Goal: Navigation & Orientation: Find specific page/section

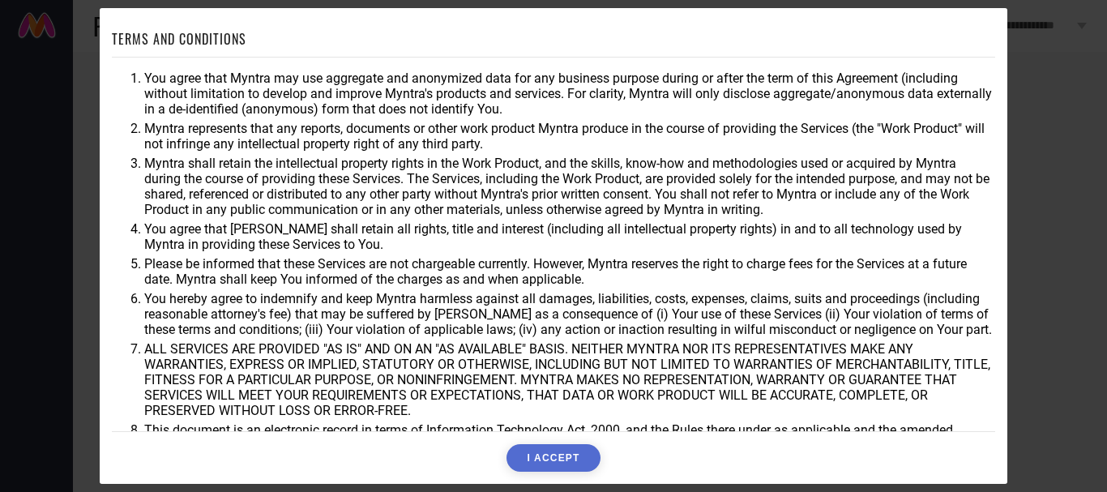
click at [580, 450] on button "I ACCEPT" at bounding box center [552, 458] width 93 height 28
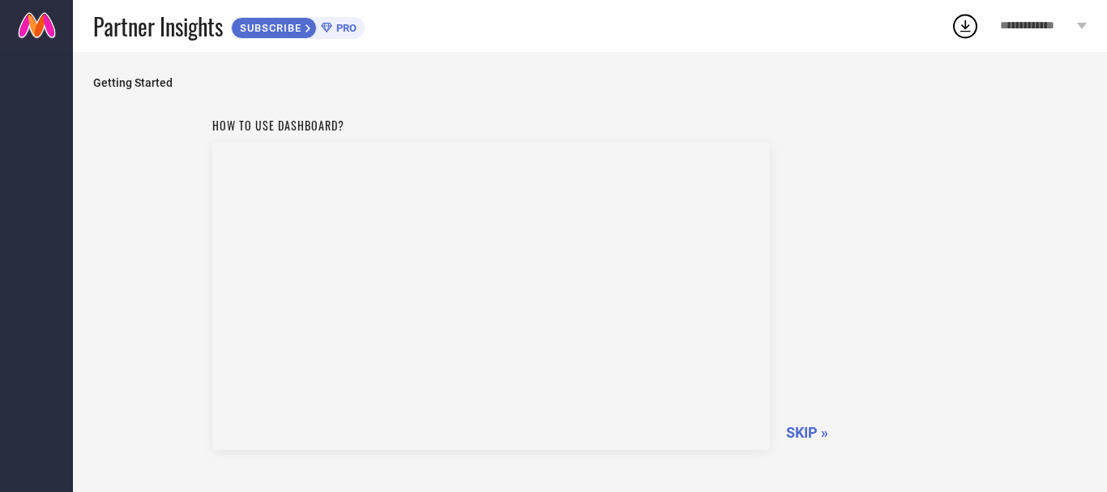
click at [796, 430] on span "SKIP »" at bounding box center [807, 432] width 42 height 17
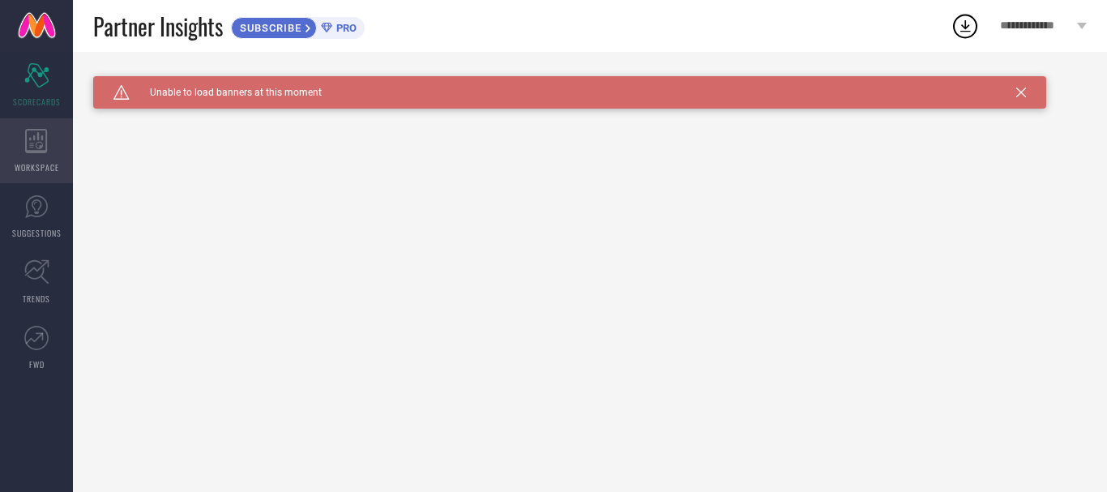
click at [51, 163] on span "WORKSPACE" at bounding box center [37, 167] width 45 height 12
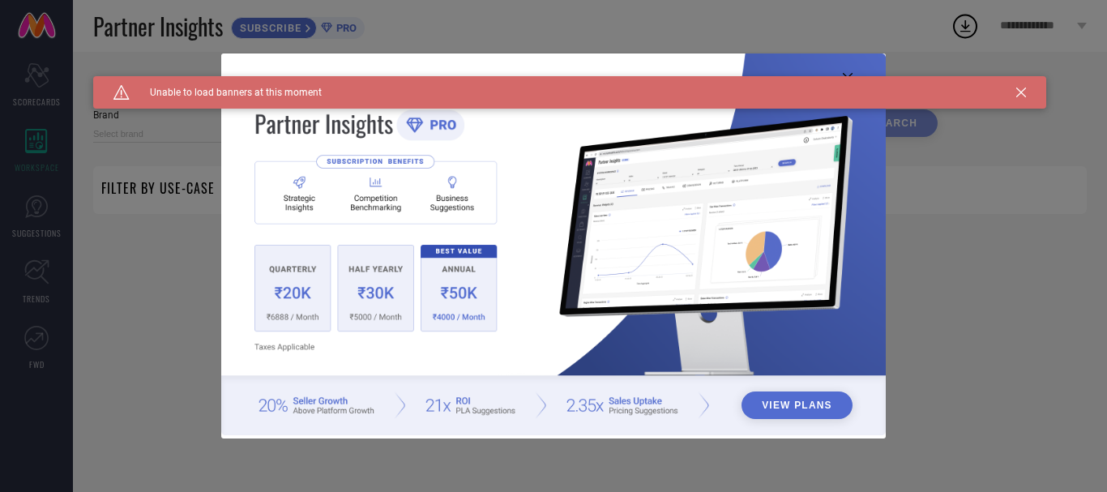
type input "1 STOP FASHION"
type input "All"
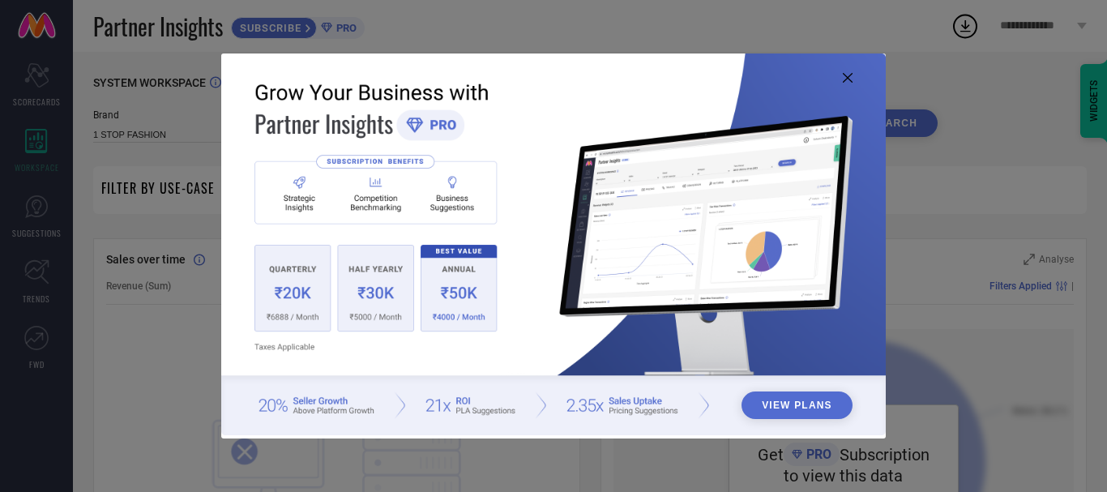
click at [847, 76] on icon at bounding box center [847, 78] width 10 height 10
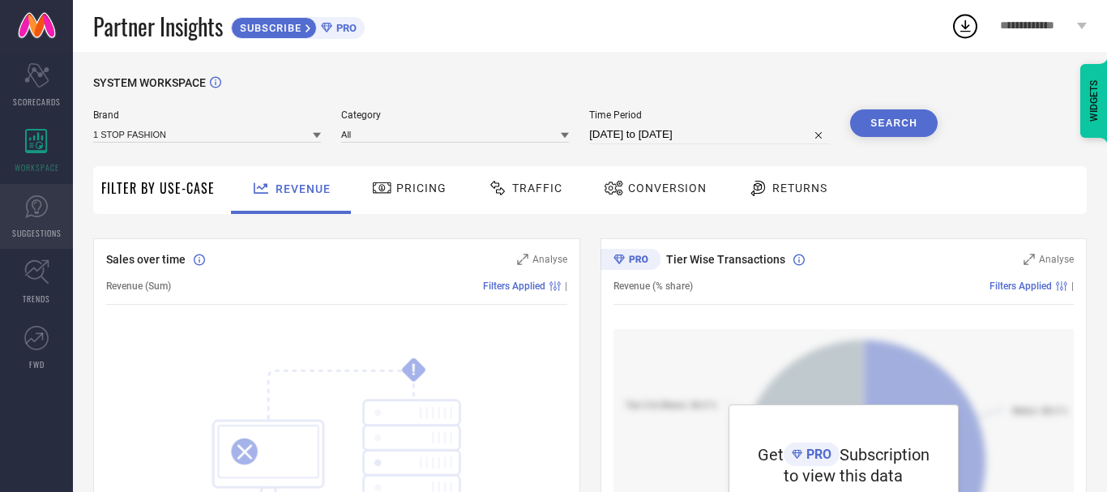
click at [28, 217] on icon at bounding box center [36, 206] width 24 height 24
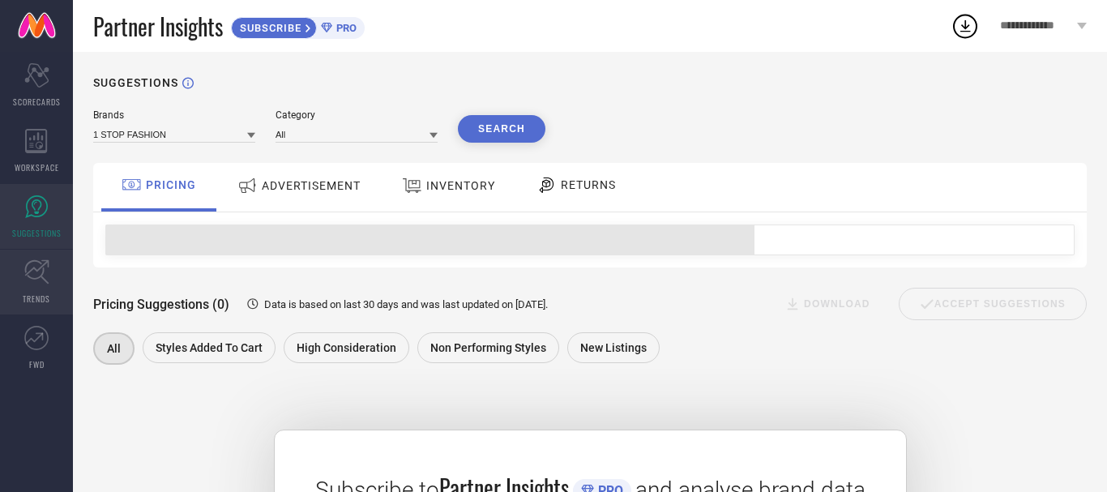
click at [34, 266] on icon at bounding box center [36, 271] width 25 height 25
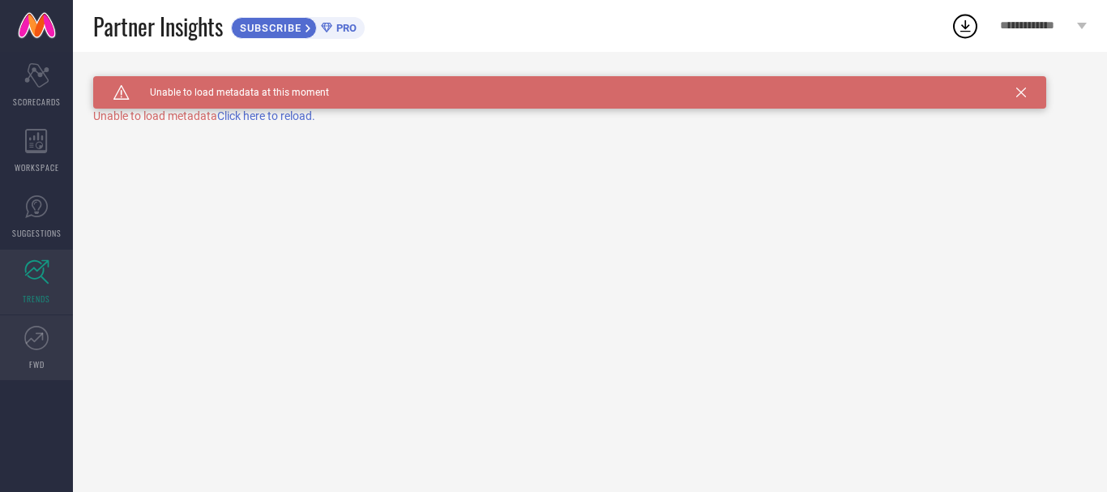
click at [31, 336] on icon at bounding box center [36, 338] width 24 height 24
